Goal: Check status

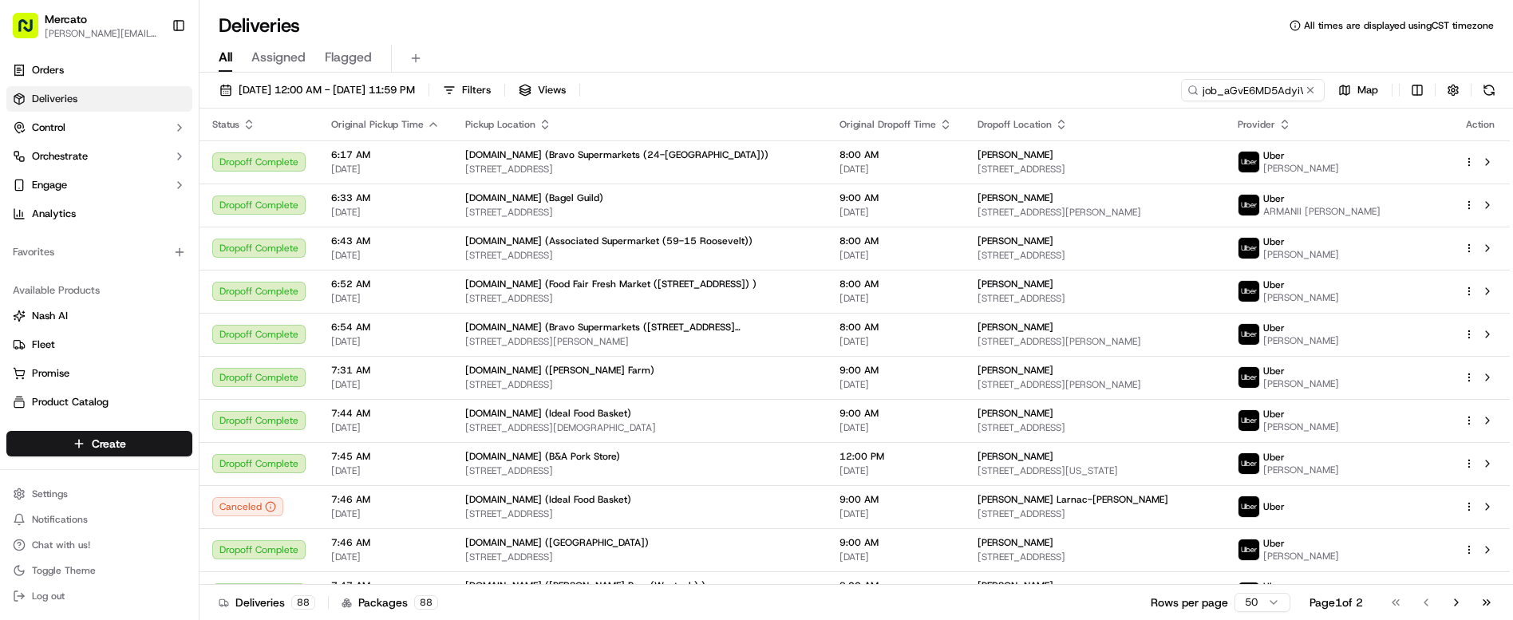
type input "job_aGvE6MD5AdyiWaTJKwmBMe"
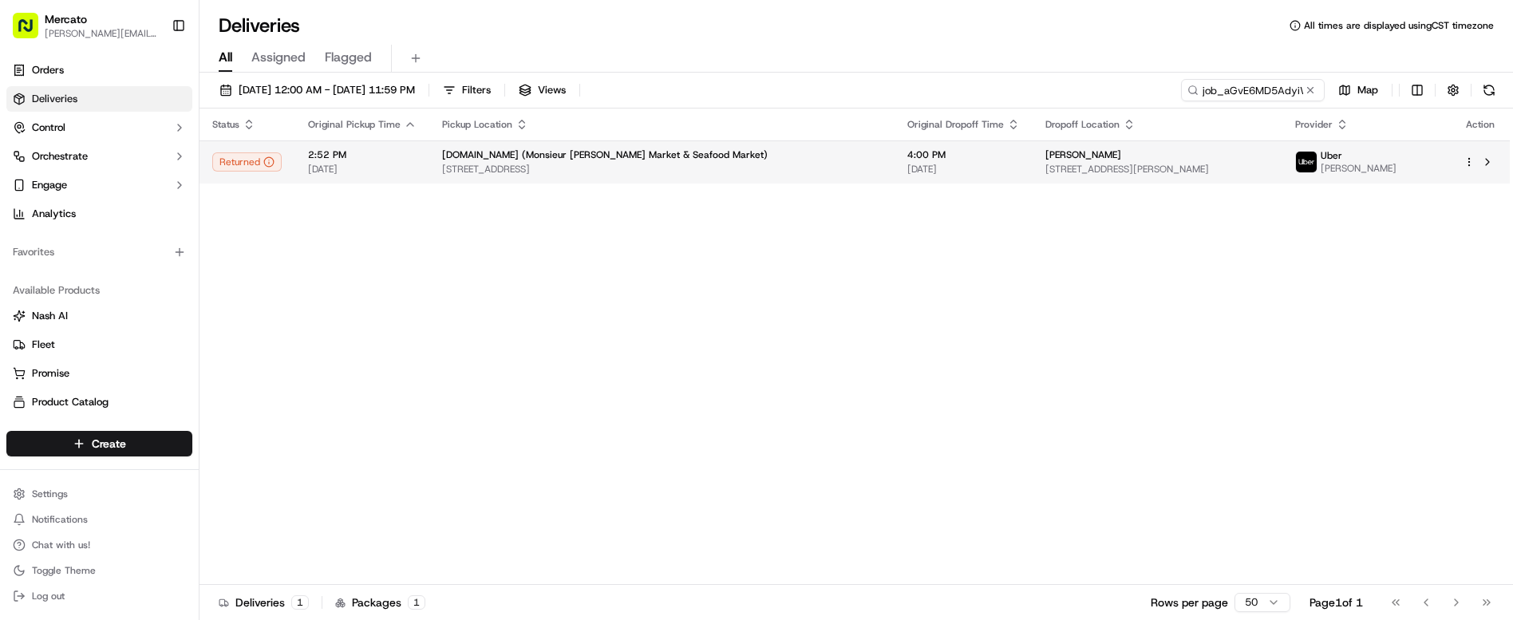
click at [616, 140] on td "Mercato.com (Monsieur Marcel Gourmet Market & Seafood Market) 6333 W 3rd St, Lo…" at bounding box center [661, 161] width 465 height 43
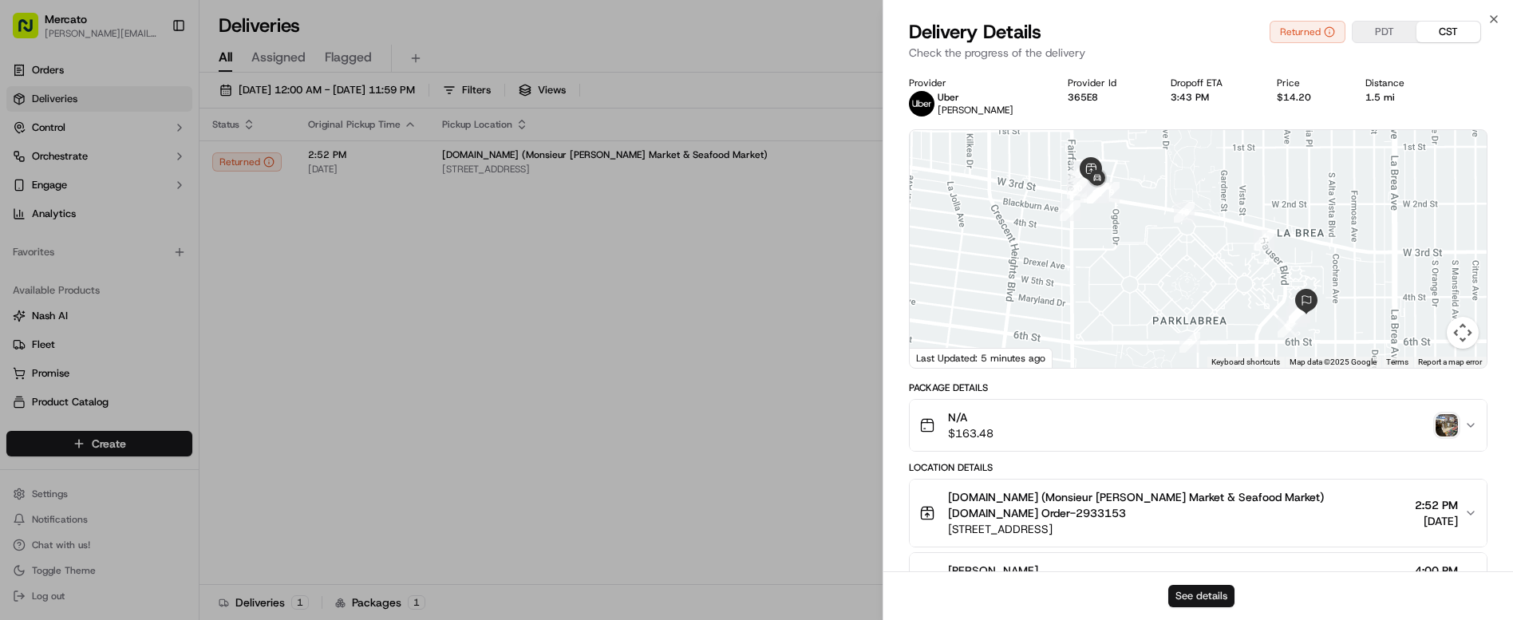
click at [1197, 600] on button "See details" at bounding box center [1201, 596] width 66 height 22
